Goal: Check status: Check status

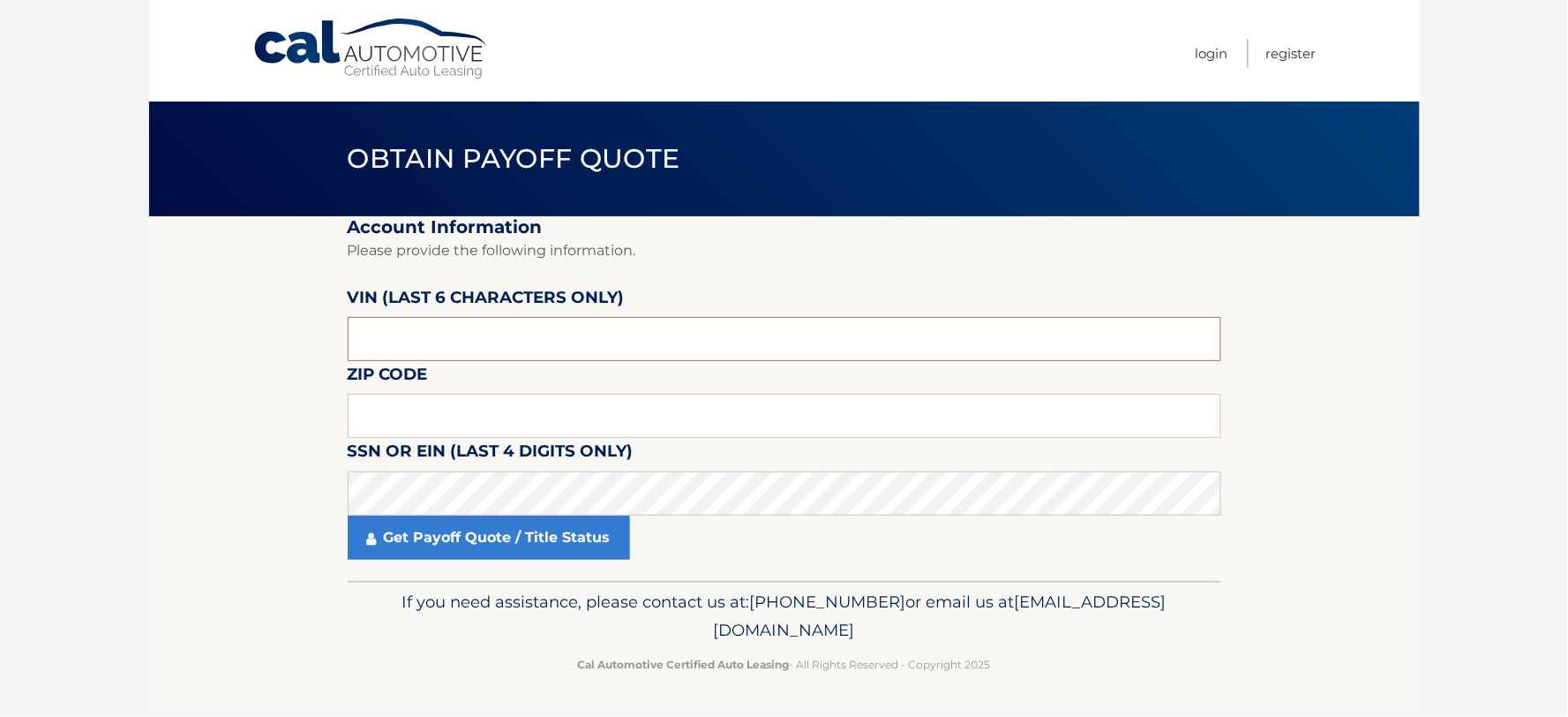
click at [477, 333] on input "text" at bounding box center [784, 339] width 873 height 44
type input "028579"
type input "11725"
click button "For Originating Dealer" at bounding box center [0, 0] width 0 height 0
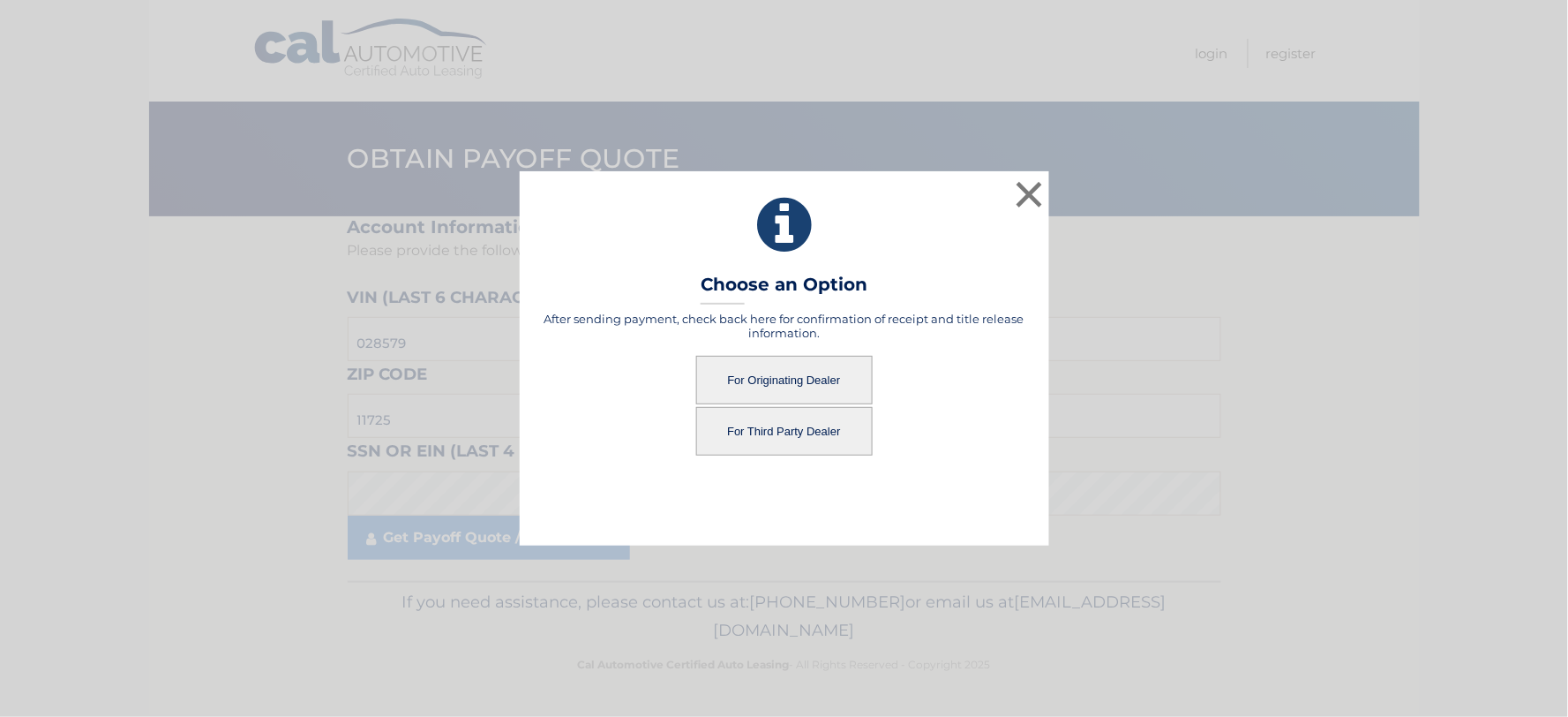
click at [806, 375] on button "For Originating Dealer" at bounding box center [784, 379] width 177 height 49
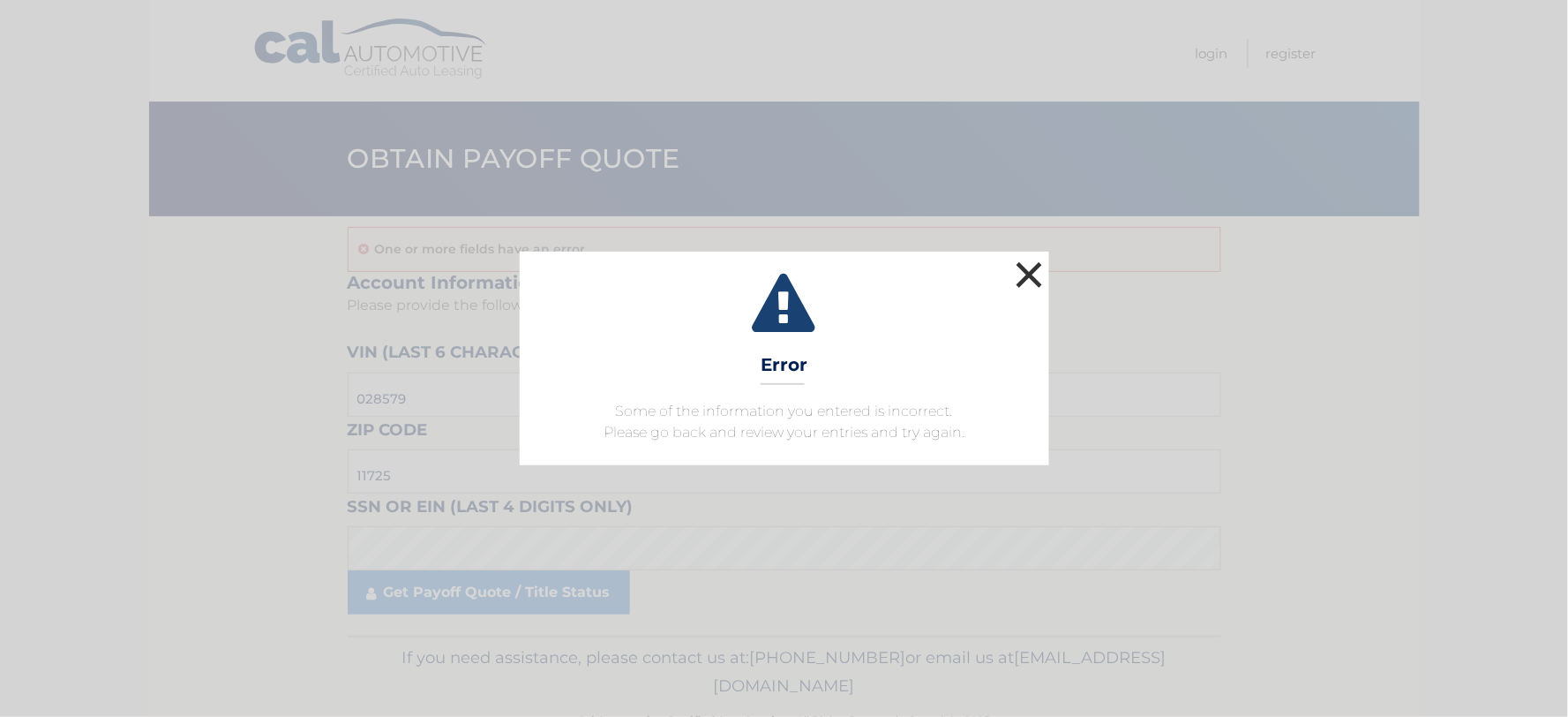
click at [1033, 277] on button "×" at bounding box center [1030, 274] width 36 height 36
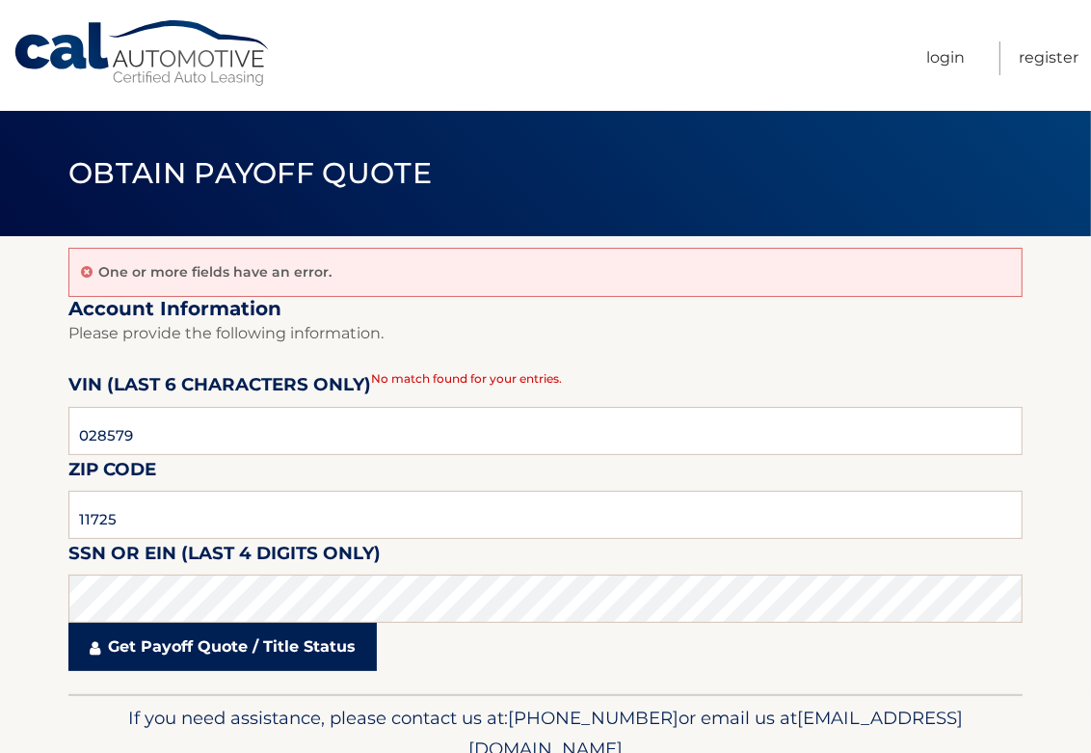
click at [241, 660] on link "Get Payoff Quote / Title Status" at bounding box center [222, 647] width 308 height 48
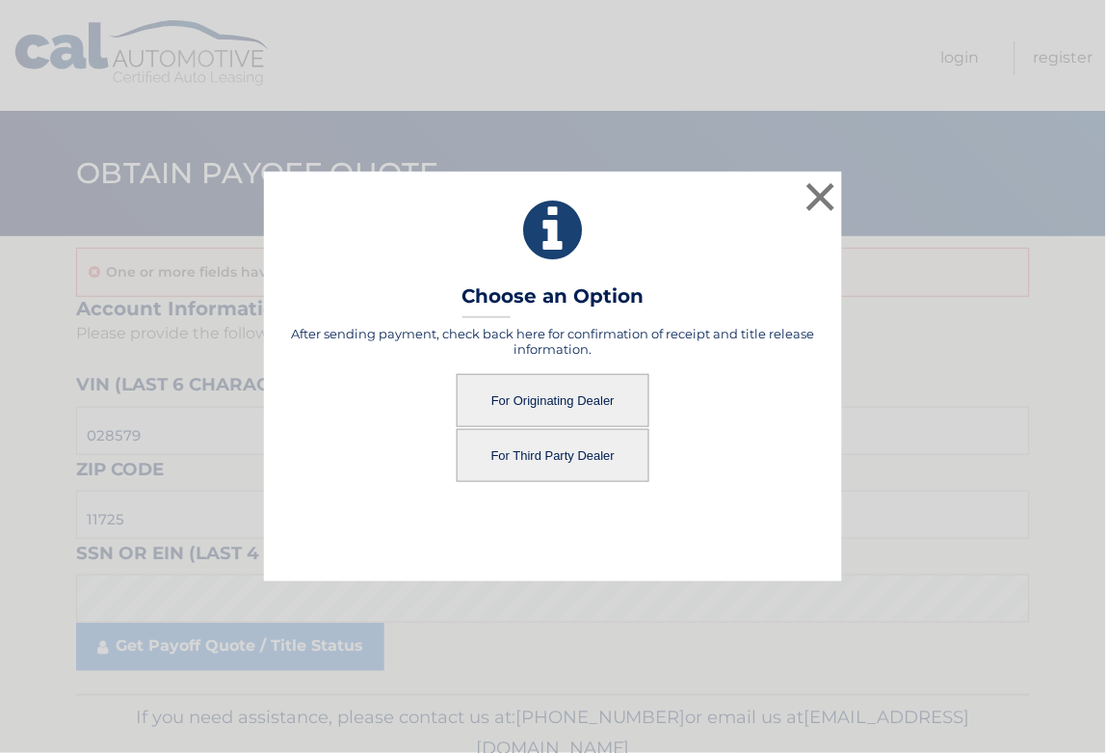
click at [535, 402] on button "For Originating Dealer" at bounding box center [553, 400] width 193 height 53
click at [534, 397] on button "For Originating Dealer" at bounding box center [553, 400] width 193 height 53
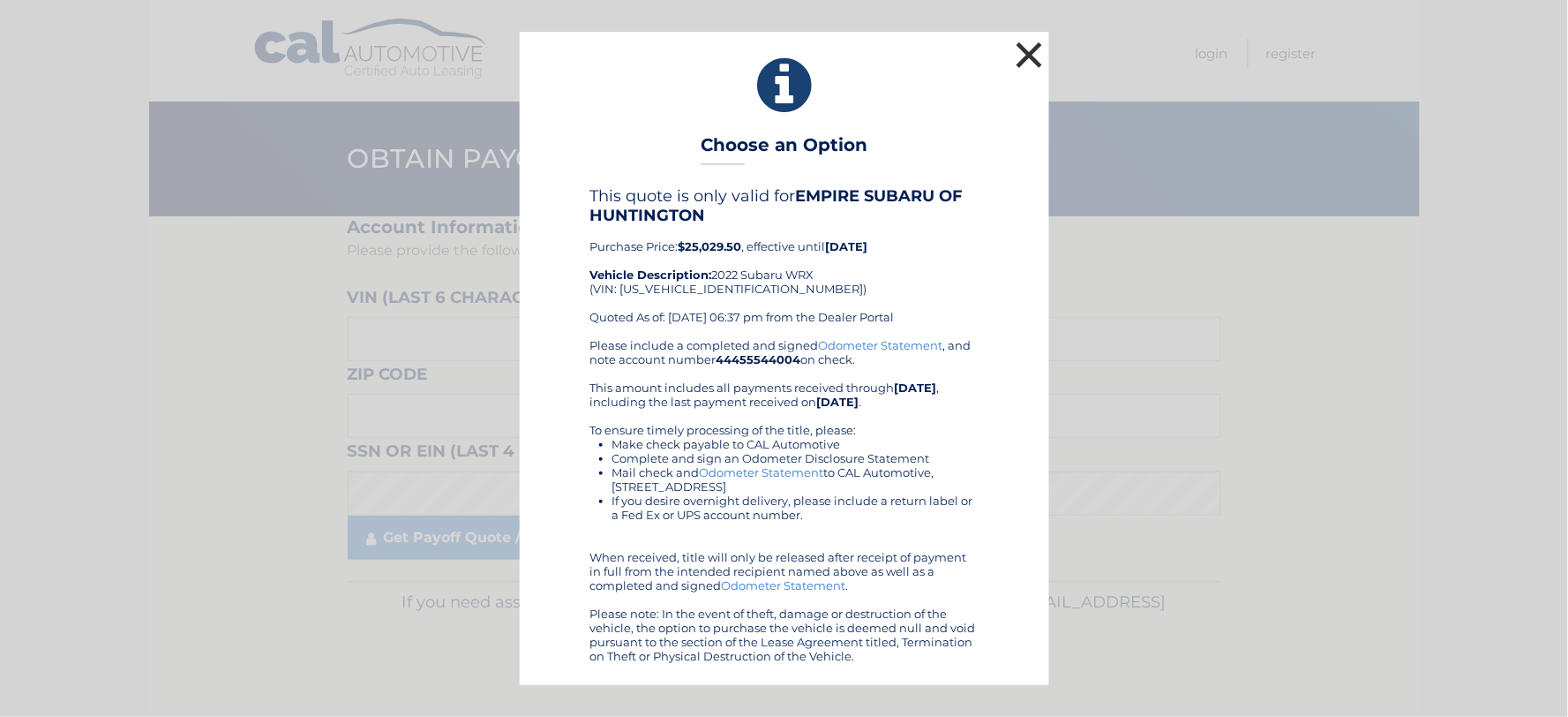
drag, startPoint x: 1029, startPoint y: 49, endPoint x: 1229, endPoint y: 5, distance: 204.8
click at [1012, 49] on button "×" at bounding box center [1030, 54] width 36 height 36
